Goal: Task Accomplishment & Management: Use online tool/utility

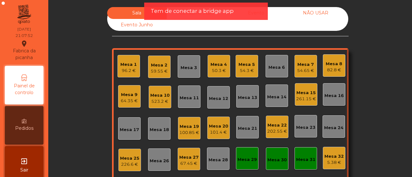
click at [154, 97] on div "Mesa 10" at bounding box center [159, 95] width 19 height 6
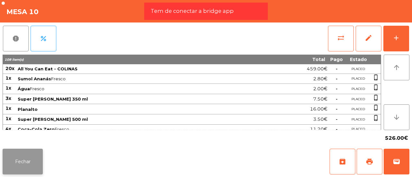
click at [32, 160] on button "Fechar" at bounding box center [23, 162] width 40 height 26
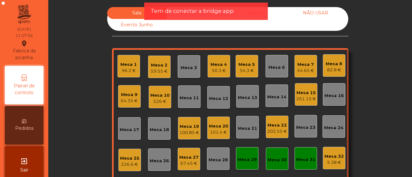
click at [160, 93] on div "Mesa 10" at bounding box center [159, 95] width 19 height 6
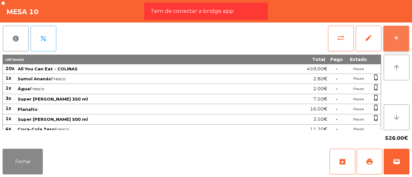
click at [399, 36] on div "add" at bounding box center [396, 38] width 8 height 8
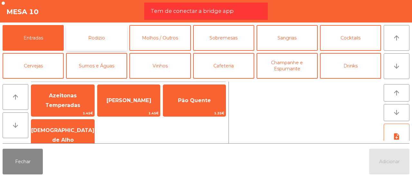
click at [114, 37] on button "Rodizio" at bounding box center [96, 38] width 61 height 26
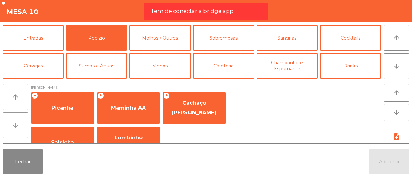
click at [15, 126] on icon "arrow_downward" at bounding box center [16, 126] width 8 height 8
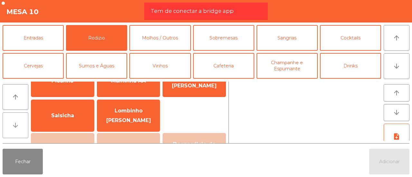
scroll to position [43, 0]
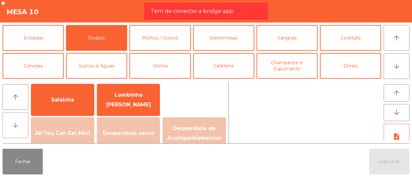
click at [9, 121] on button "arrow_downward" at bounding box center [16, 126] width 26 height 26
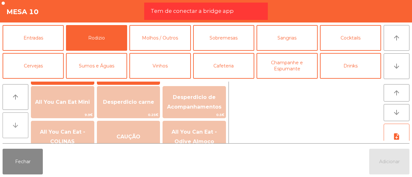
click at [9, 121] on button "arrow_downward" at bounding box center [16, 126] width 26 height 26
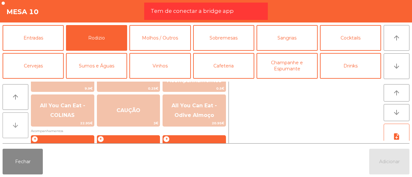
scroll to position [116, 0]
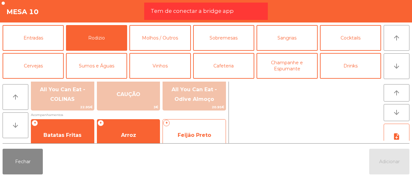
click at [200, 137] on span "Feijão Preto" at bounding box center [194, 135] width 33 height 6
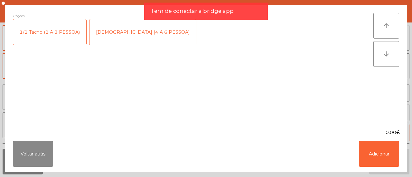
click at [116, 25] on div "[DEMOGRAPHIC_DATA] (4 A 6 PESSOA)" at bounding box center [142, 32] width 107 height 26
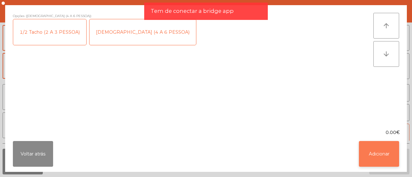
click at [378, 148] on button "Adicionar" at bounding box center [379, 154] width 40 height 26
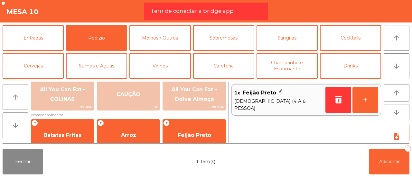
click at [14, 92] on button "arrow_upward" at bounding box center [16, 97] width 26 height 26
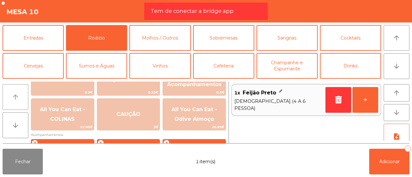
click at [14, 92] on button "arrow_upward" at bounding box center [16, 97] width 26 height 26
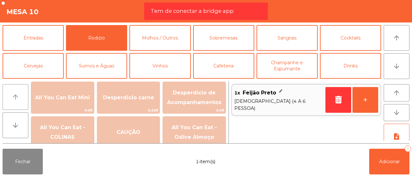
click at [14, 92] on button "arrow_upward" at bounding box center [16, 97] width 26 height 26
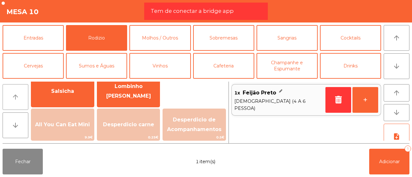
click at [14, 92] on button "arrow_upward" at bounding box center [16, 97] width 26 height 26
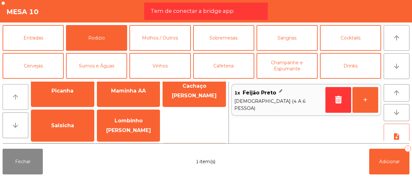
click at [14, 92] on button "arrow_upward" at bounding box center [16, 97] width 26 height 26
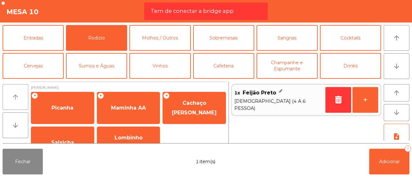
click at [14, 92] on button "arrow_upward" at bounding box center [16, 97] width 26 height 26
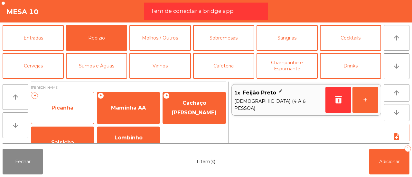
click at [53, 97] on div "+ Picanha" at bounding box center [62, 108] width 63 height 32
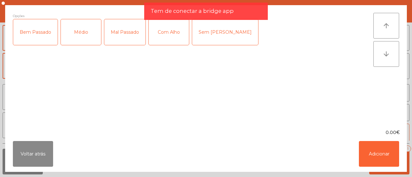
click at [86, 36] on div "Médio" at bounding box center [81, 32] width 40 height 26
click at [165, 34] on div "Com Alho" at bounding box center [169, 32] width 40 height 26
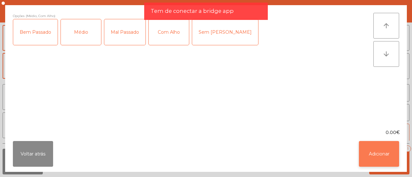
click at [387, 151] on button "Adicionar" at bounding box center [379, 154] width 40 height 26
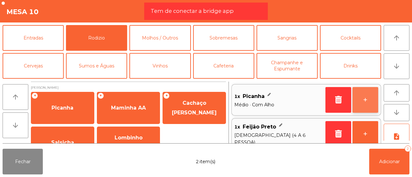
click at [369, 103] on button "+" at bounding box center [365, 100] width 26 height 26
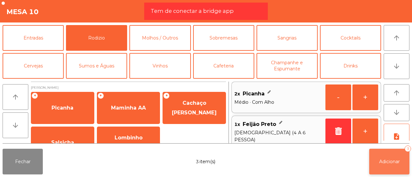
click at [391, 157] on button "Adicionar 3" at bounding box center [389, 162] width 40 height 26
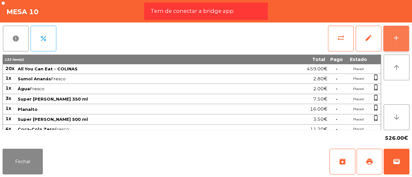
click at [388, 41] on button "add" at bounding box center [396, 39] width 26 height 26
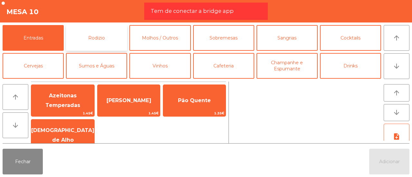
click at [103, 42] on button "Rodizio" at bounding box center [96, 38] width 61 height 26
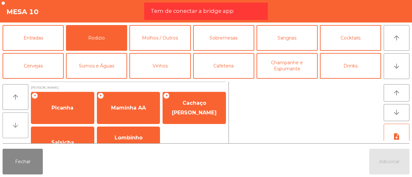
click at [19, 123] on button "arrow_downward" at bounding box center [16, 126] width 26 height 26
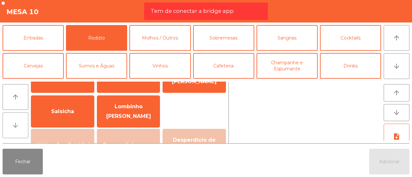
click at [19, 123] on button "arrow_downward" at bounding box center [16, 126] width 26 height 26
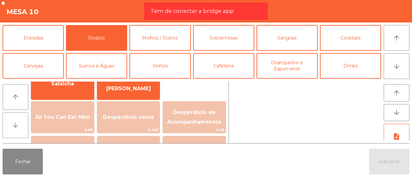
click at [19, 123] on button "arrow_downward" at bounding box center [16, 126] width 26 height 26
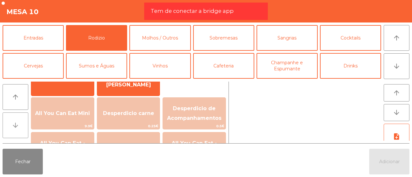
scroll to position [93, 0]
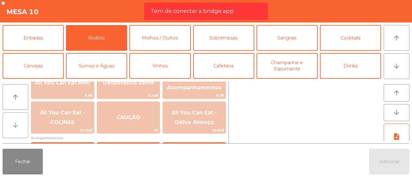
click at [19, 123] on button "arrow_downward" at bounding box center [16, 126] width 26 height 26
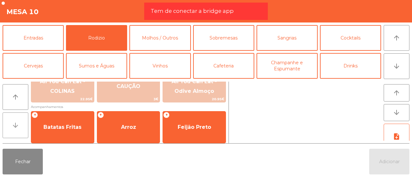
click at [19, 123] on button "arrow_downward" at bounding box center [16, 126] width 26 height 26
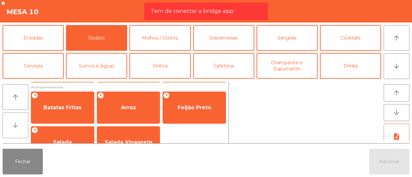
scroll to position [156, 0]
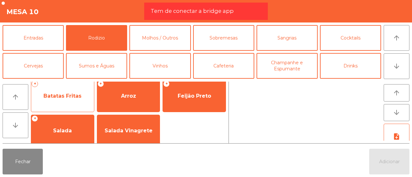
click at [54, 105] on div "+ Batatas Fritas" at bounding box center [62, 96] width 63 height 32
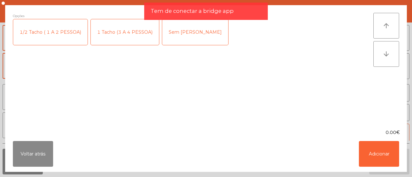
click at [115, 35] on div "1 Tacho (3 A 4 PESSOA)" at bounding box center [125, 32] width 68 height 26
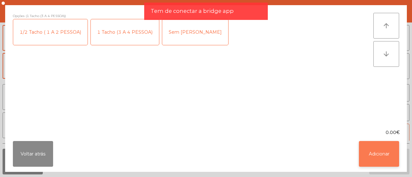
click at [380, 153] on button "Adicionar" at bounding box center [379, 154] width 40 height 26
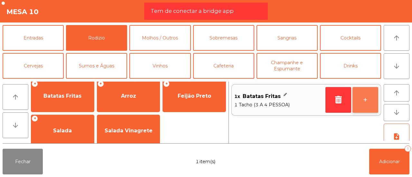
click at [361, 100] on button "+" at bounding box center [365, 100] width 26 height 26
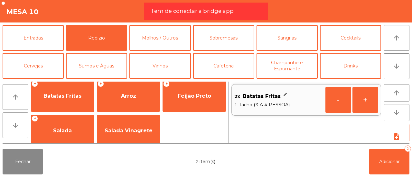
click at [361, 100] on button "+" at bounding box center [365, 100] width 26 height 26
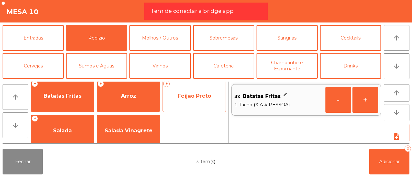
click at [198, 100] on span "Feijão Preto" at bounding box center [194, 96] width 63 height 17
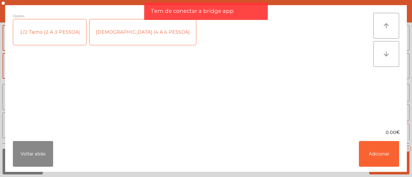
click at [107, 33] on div "[DEMOGRAPHIC_DATA] (4 A 6 PESSOA)" at bounding box center [142, 32] width 107 height 26
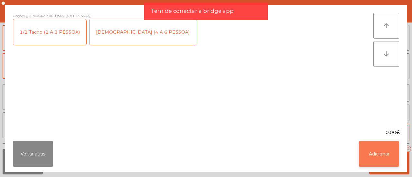
click at [370, 147] on button "Adicionar" at bounding box center [379, 154] width 40 height 26
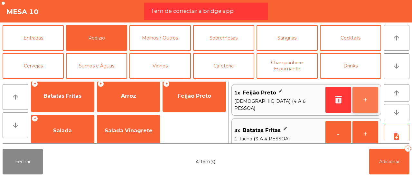
click at [359, 99] on button "+" at bounding box center [365, 100] width 26 height 26
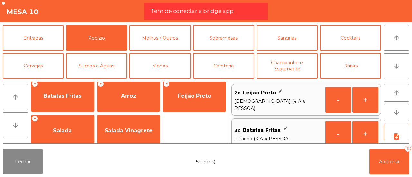
scroll to position [3, 0]
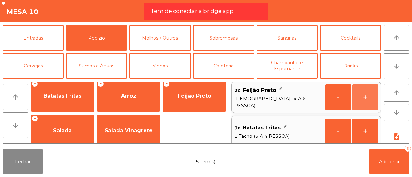
click at [359, 99] on button "+" at bounding box center [365, 98] width 26 height 26
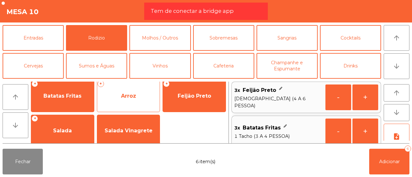
click at [122, 95] on span "Arroz" at bounding box center [128, 96] width 15 height 6
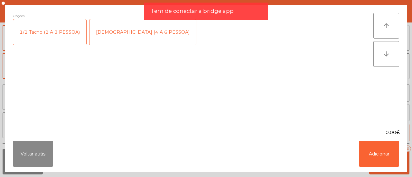
click at [97, 25] on div "[DEMOGRAPHIC_DATA] (4 A 6 PESSOA)" at bounding box center [142, 32] width 107 height 26
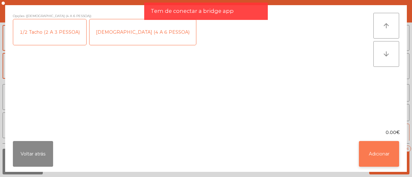
click at [372, 153] on button "Adicionar" at bounding box center [379, 154] width 40 height 26
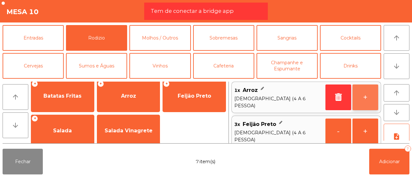
click at [360, 98] on button "+" at bounding box center [365, 98] width 26 height 26
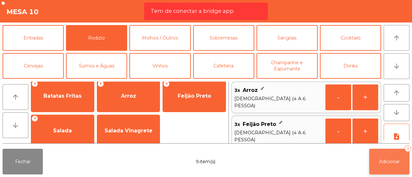
click at [394, 164] on span "Adicionar" at bounding box center [389, 162] width 21 height 6
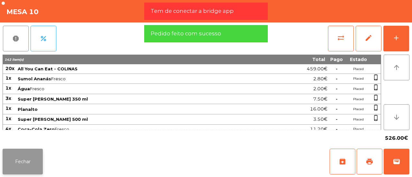
click at [23, 158] on button "Fechar" at bounding box center [23, 162] width 40 height 26
